Goal: Information Seeking & Learning: Learn about a topic

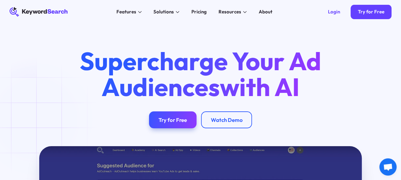
click at [39, 26] on div "Supercharge Your Ad Audiences with AI Try for Free Watch Demo" at bounding box center [200, 85] width 401 height 122
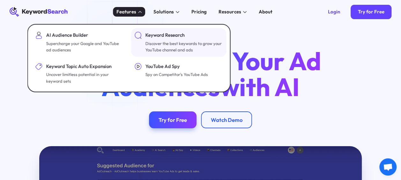
click at [169, 39] on div "Keyword Research" at bounding box center [183, 35] width 77 height 7
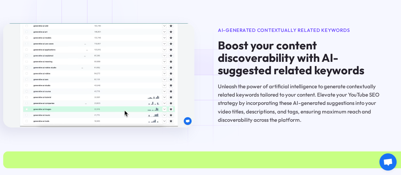
scroll to position [841, 6]
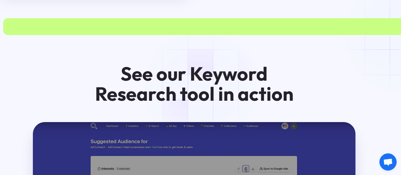
drag, startPoint x: 0, startPoint y: 0, endPoint x: 169, endPoint y: 39, distance: 173.1
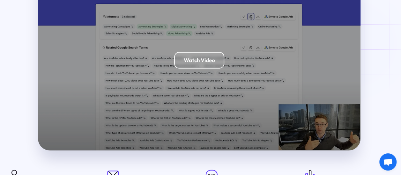
scroll to position [1126, 1]
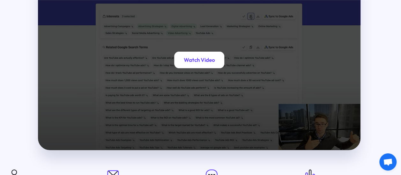
click at [196, 63] on div "Watch Video" at bounding box center [199, 59] width 31 height 7
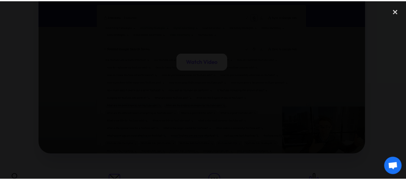
scroll to position [1130, 1]
